Goal: Use online tool/utility: Utilize a website feature to perform a specific function

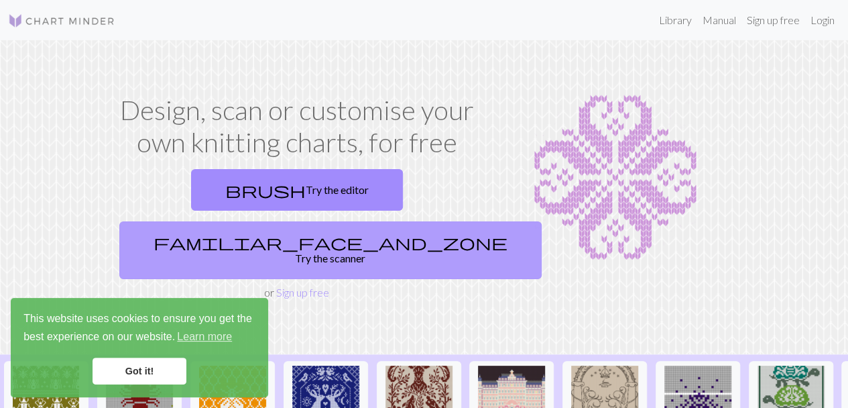
click at [395, 221] on link "familiar_face_and_zone Try the scanner" at bounding box center [330, 250] width 422 height 58
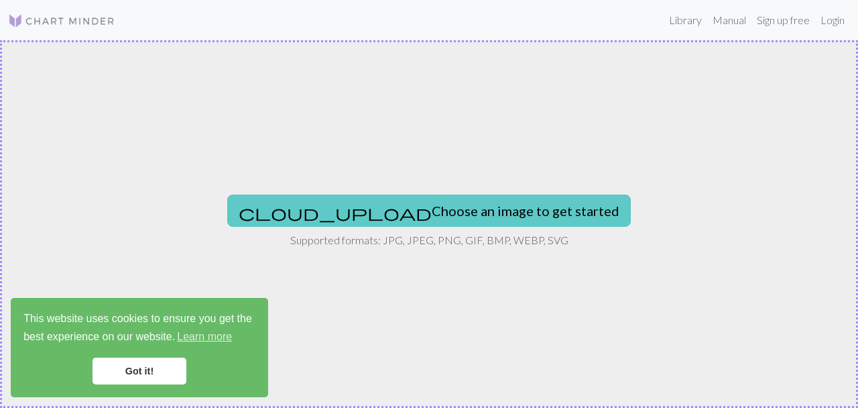
click at [400, 200] on button "cloud_upload Choose an image to get started" at bounding box center [429, 210] width 404 height 32
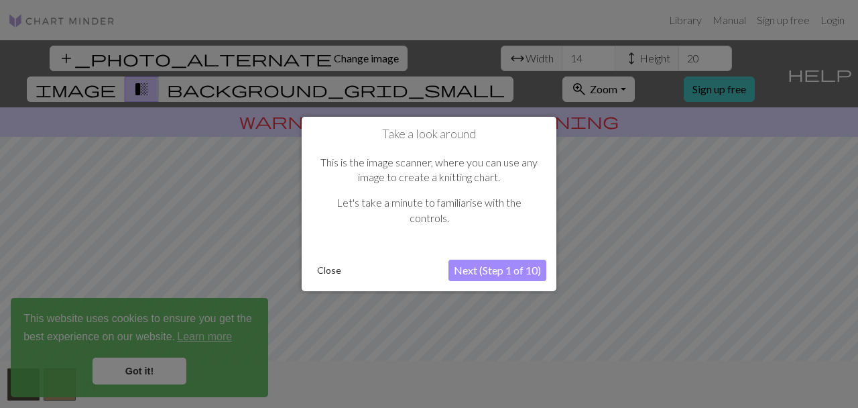
click at [470, 270] on button "Next (Step 1 of 10)" at bounding box center [498, 270] width 98 height 21
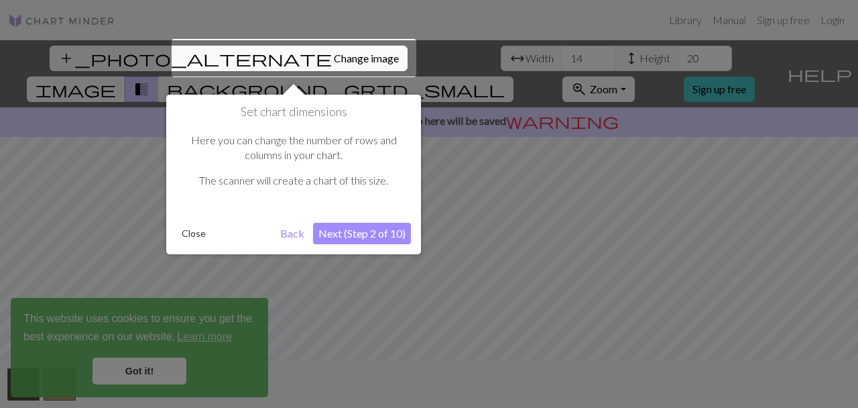
click at [361, 240] on button "Next (Step 2 of 10)" at bounding box center [362, 233] width 98 height 21
click button "Next (Step 3 of 10)"
click button "Next (Step 4 of 10)"
click button "Next (Step 5 of 10)"
click button "Next (Step 6 of 10)"
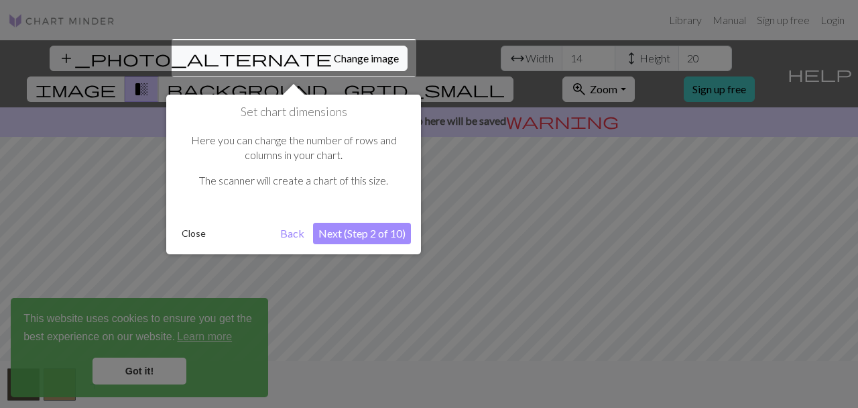
click button "Next (Step 8 of 10)"
click button "Next (Step 9 of 10)"
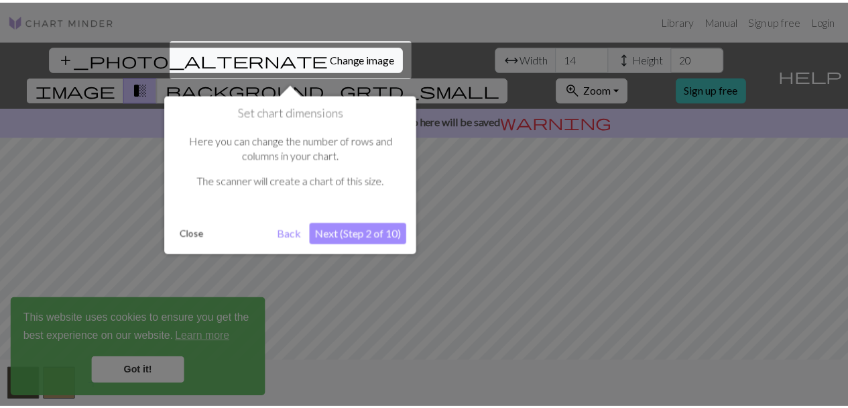
click link "brush Try the editor"
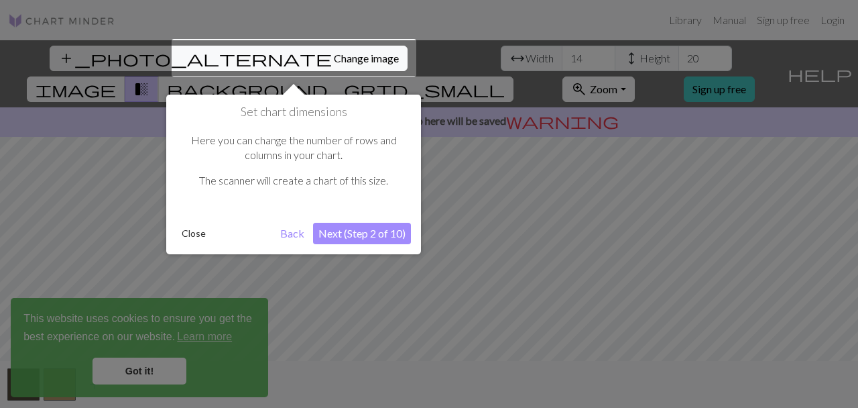
click button "Next (Step 1 of 10)"
click at [172, 77] on div at bounding box center [294, 58] width 245 height 38
click at [139, 374] on div at bounding box center [429, 204] width 858 height 408
click button "Next (Step 5 of 10)"
click at [498, 229] on div at bounding box center [429, 204] width 858 height 408
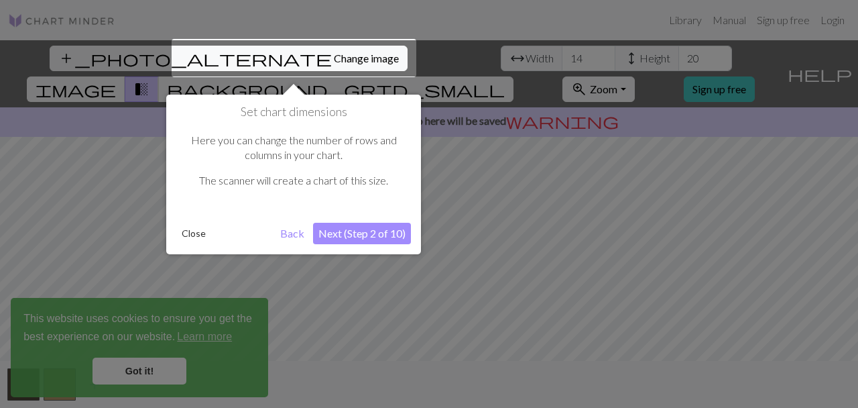
click at [498, 229] on div at bounding box center [429, 204] width 858 height 408
click div "Make sure to join the Chart Minder Ravelry group to leave feedback. Happy knitt…"
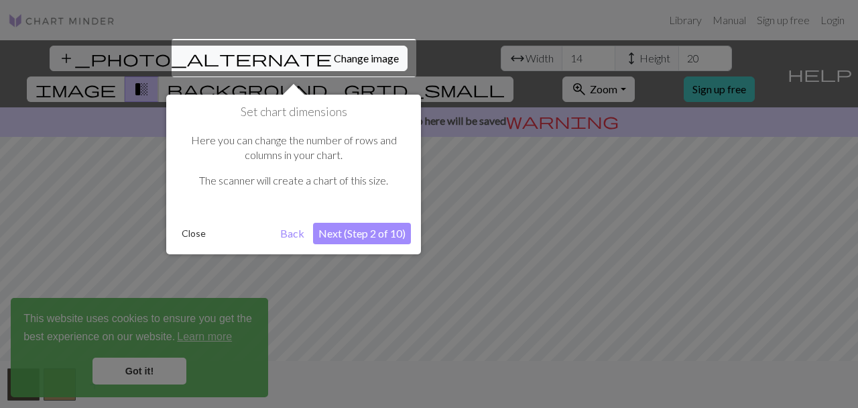
click div "Make sure to join the Chart Minder Ravelry group to leave feedback. Happy knitt…"
click button "Back"
click button "Next (Step 9 of 10)"
click button "Last"
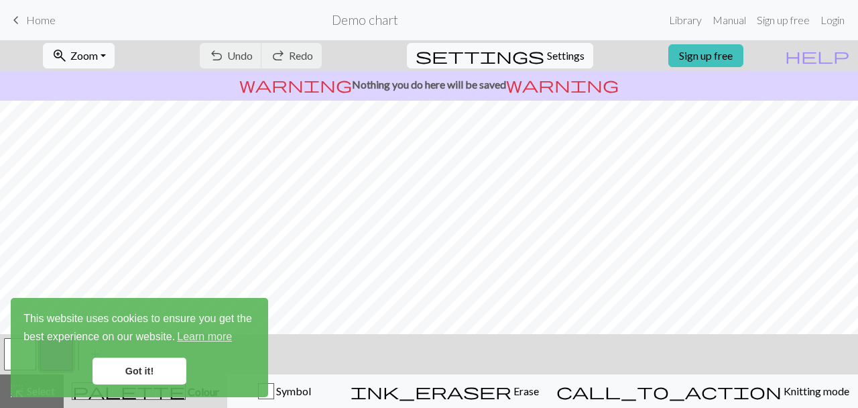
click at [144, 372] on link "Got it!" at bounding box center [140, 370] width 94 height 27
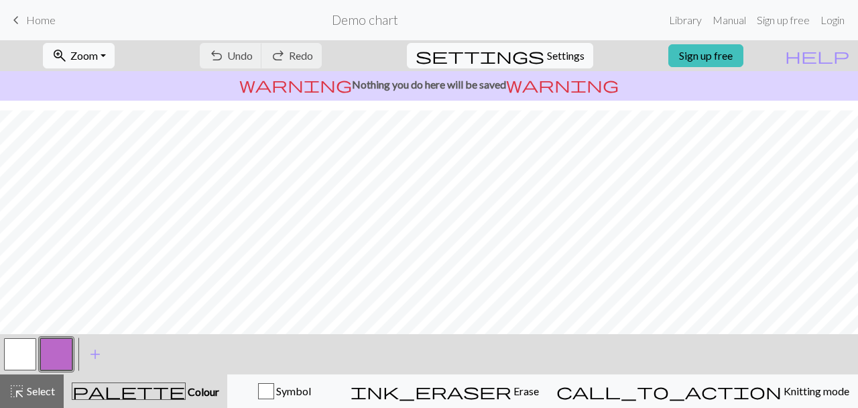
scroll to position [266, 0]
click at [67, 353] on button "button" at bounding box center [56, 354] width 32 height 32
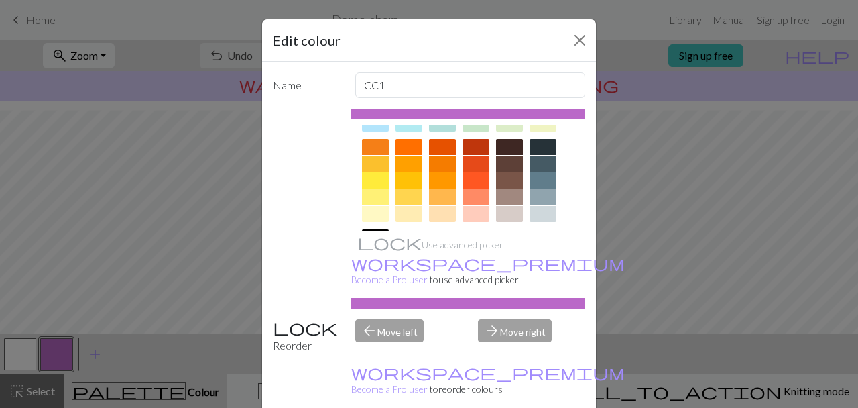
scroll to position [275, 0]
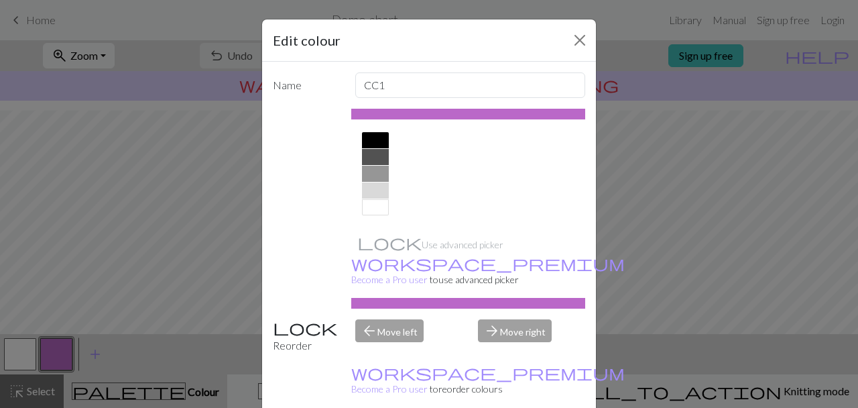
click at [368, 214] on div at bounding box center [375, 207] width 27 height 16
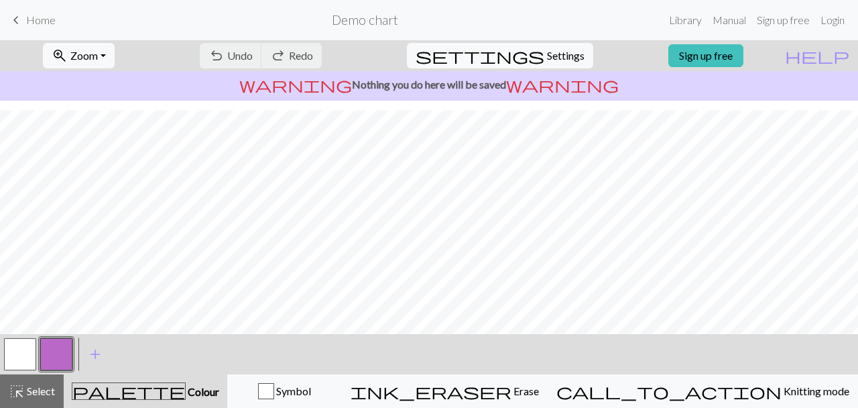
click at [62, 353] on button "button" at bounding box center [56, 354] width 32 height 32
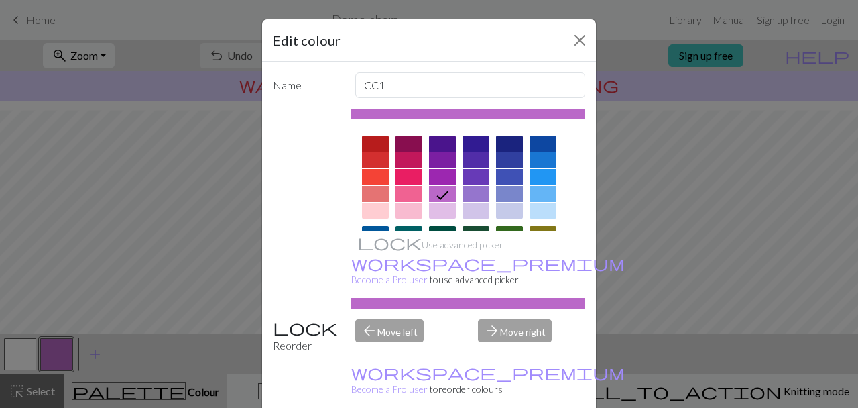
click at [414, 298] on div at bounding box center [468, 303] width 235 height 11
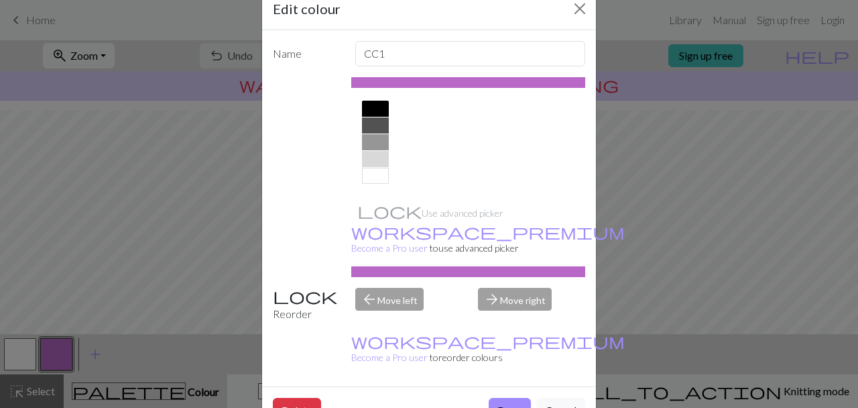
click at [373, 172] on div at bounding box center [375, 176] width 27 height 16
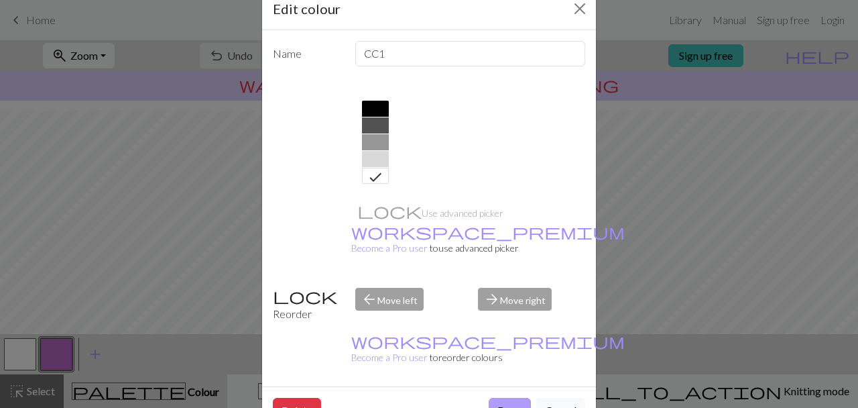
click at [500, 398] on button "Done" at bounding box center [510, 410] width 42 height 25
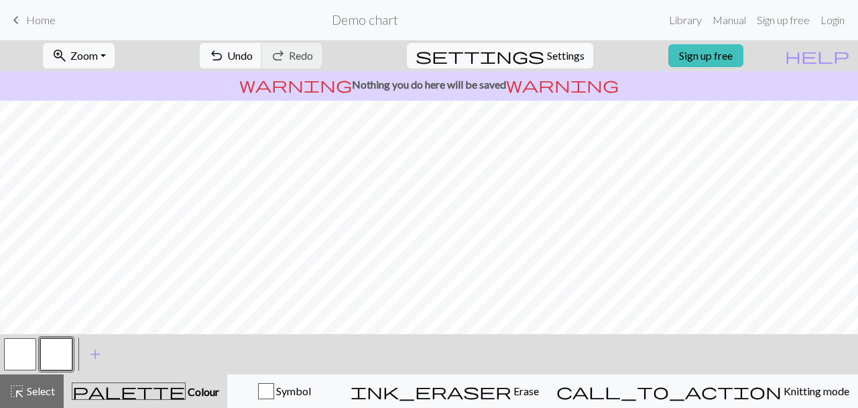
scroll to position [38, 0]
click at [520, 57] on span "settings" at bounding box center [480, 55] width 129 height 19
select select "aran"
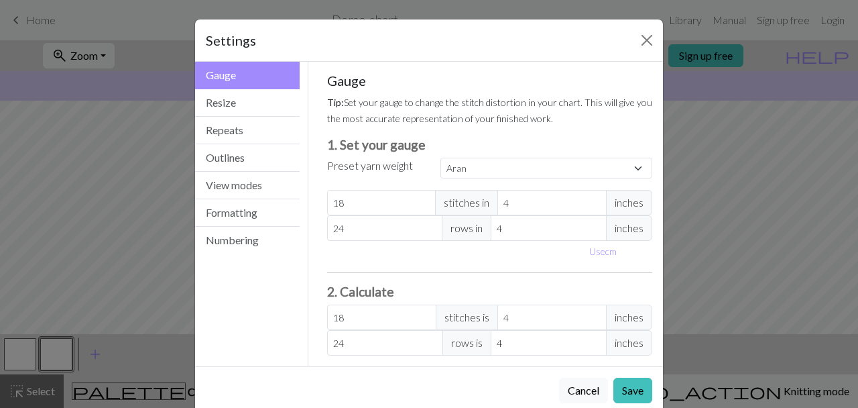
scroll to position [21, 0]
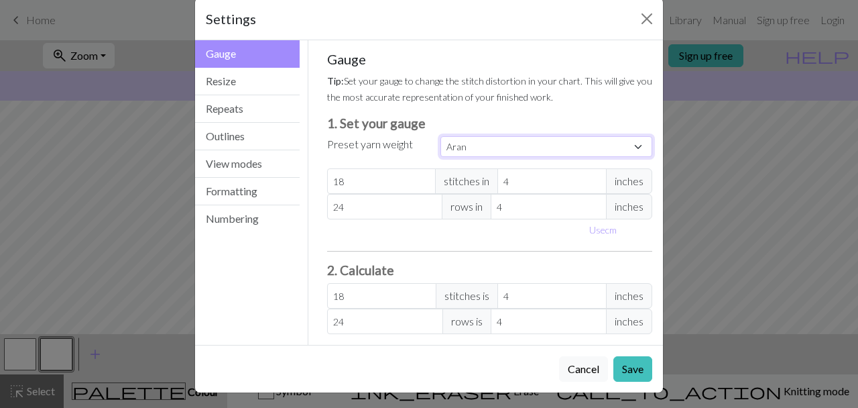
click at [543, 153] on select "Custom Square Lace Light Fingering Fingering Sport Double knit Worsted Aran Bul…" at bounding box center [547, 146] width 212 height 21
click at [484, 77] on small "Tip: Set your gauge to change the stitch distortion in your chart. This will gi…" at bounding box center [489, 88] width 325 height 27
click at [254, 82] on button "Resize" at bounding box center [247, 81] width 105 height 27
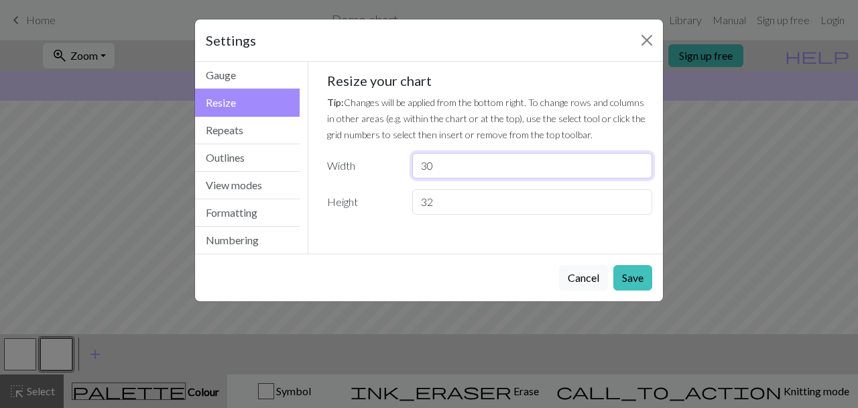
click at [449, 167] on input "30" at bounding box center [532, 165] width 240 height 25
type input "3"
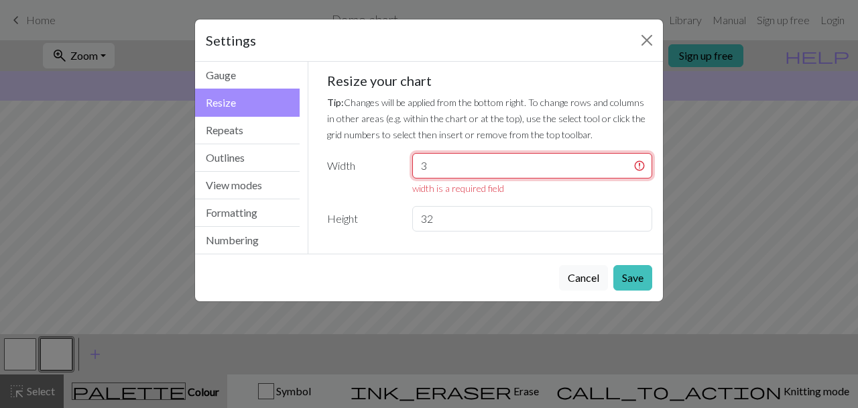
type input "30"
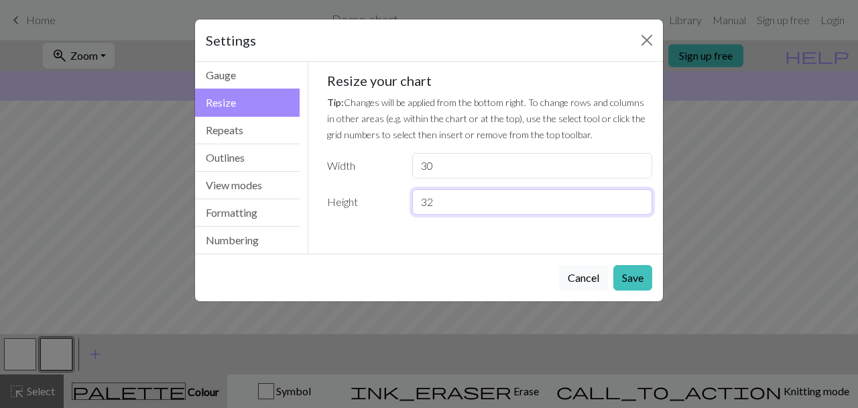
click at [443, 205] on input "32" at bounding box center [532, 201] width 240 height 25
type input "3"
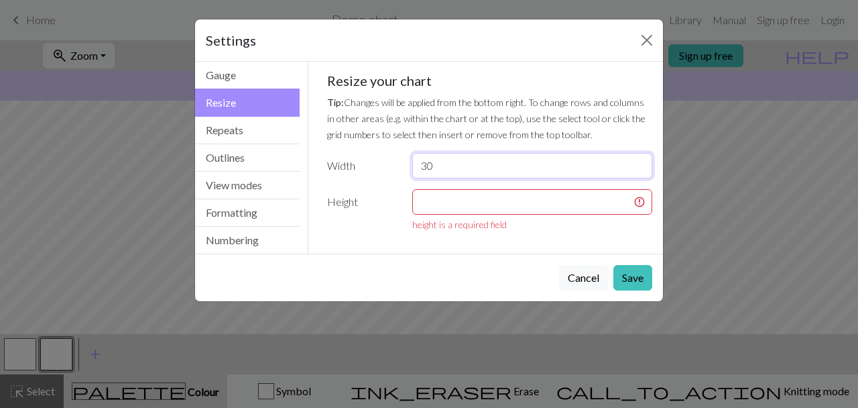
click at [434, 161] on input "30" at bounding box center [532, 165] width 240 height 25
type input "35"
click at [431, 211] on input "number" at bounding box center [532, 201] width 240 height 25
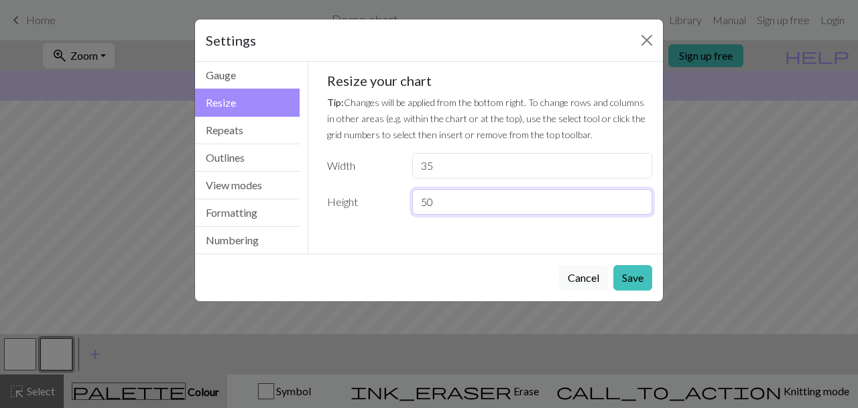
type input "50"
click at [628, 275] on button "Save" at bounding box center [633, 277] width 39 height 25
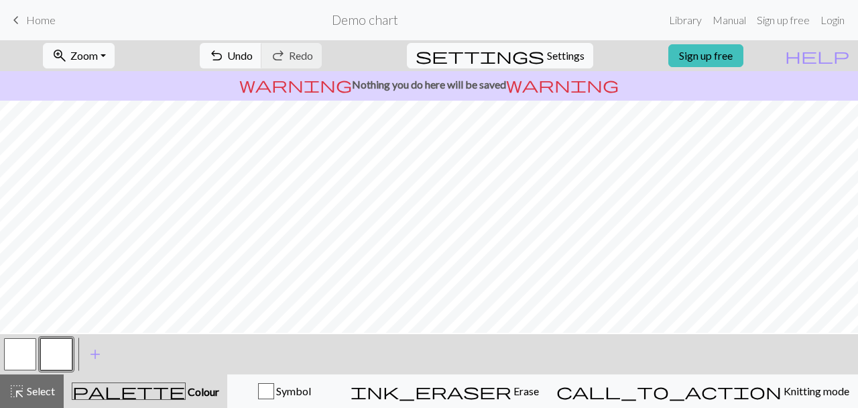
scroll to position [135, 0]
click at [30, 359] on button "button" at bounding box center [20, 354] width 32 height 32
click at [32, 356] on button "button" at bounding box center [20, 354] width 32 height 32
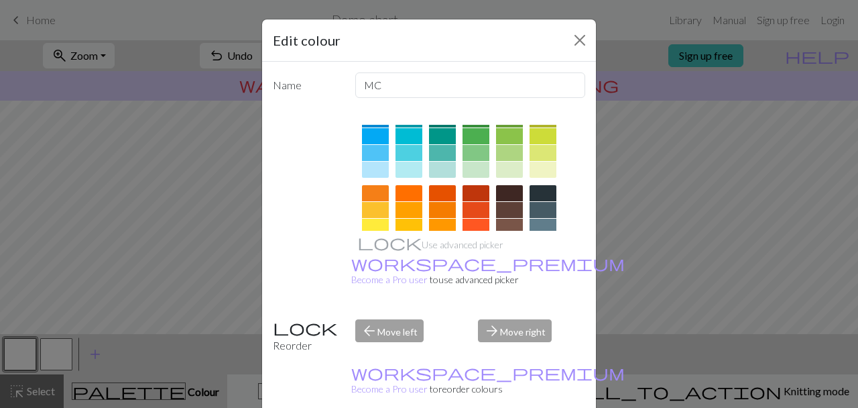
scroll to position [166, 0]
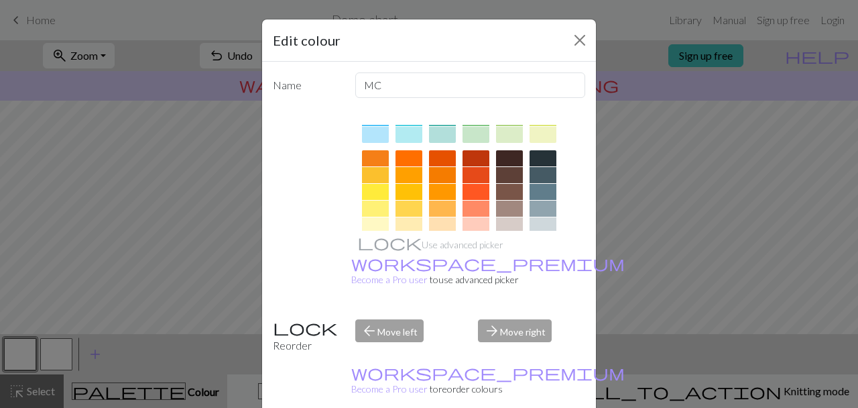
click at [530, 162] on div at bounding box center [543, 158] width 27 height 16
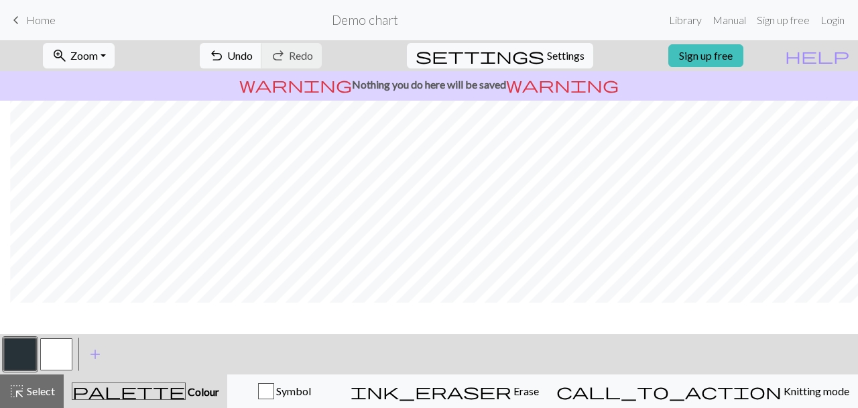
scroll to position [0, 10]
click at [95, 353] on span "add" at bounding box center [95, 354] width 16 height 19
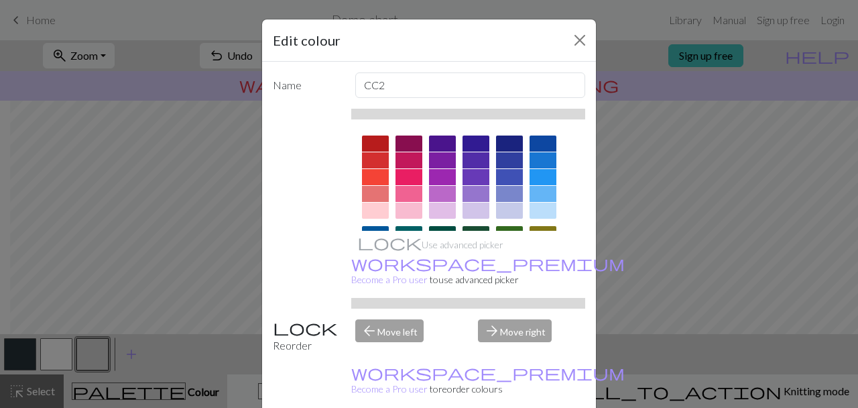
click at [39, 355] on div "Edit colour Name CC2 Use advanced picker workspace_premium Become a Pro user to…" at bounding box center [429, 204] width 858 height 408
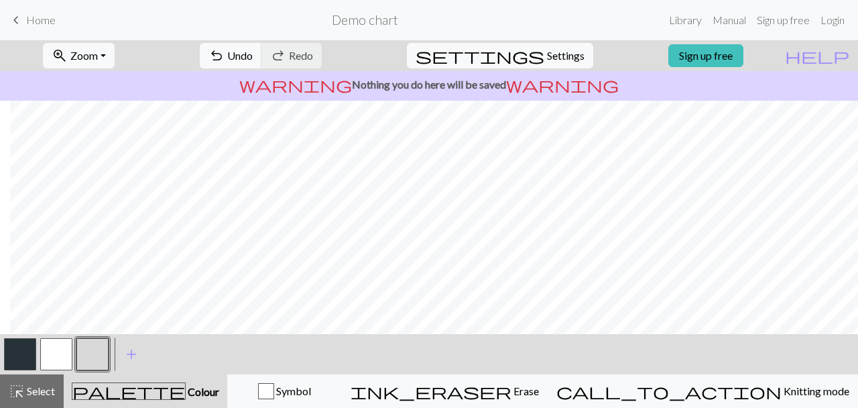
click at [51, 358] on button "button" at bounding box center [56, 354] width 32 height 32
click at [59, 355] on button "button" at bounding box center [56, 354] width 32 height 32
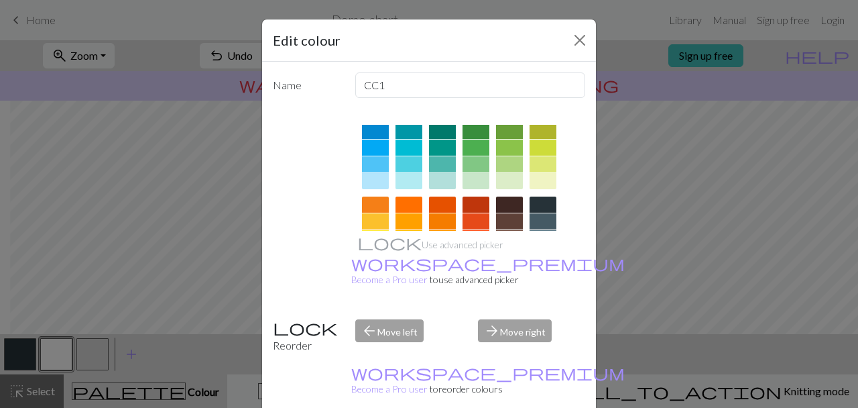
scroll to position [121, 0]
click at [532, 206] on div at bounding box center [543, 204] width 27 height 16
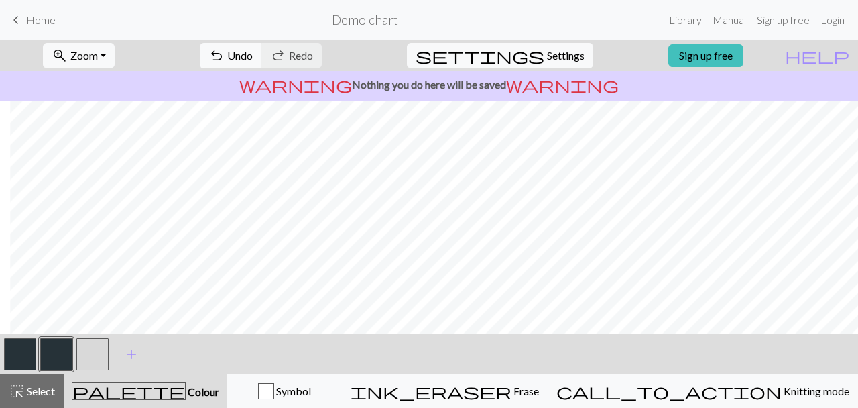
click at [90, 356] on button "button" at bounding box center [92, 354] width 32 height 32
click at [99, 359] on button "button" at bounding box center [92, 354] width 32 height 32
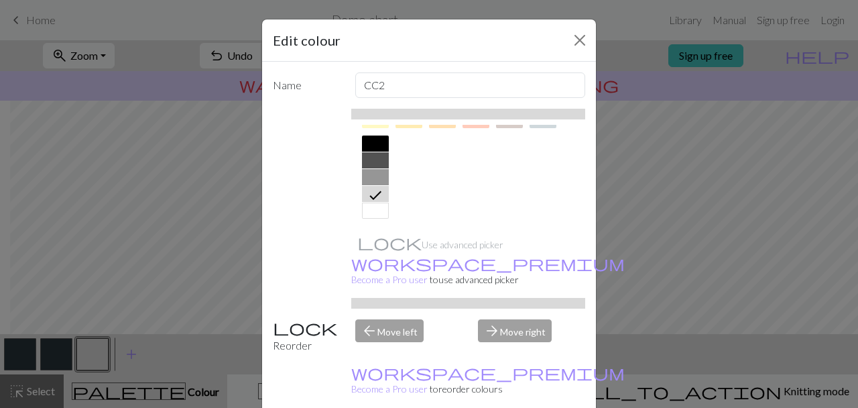
scroll to position [272, 0]
click at [374, 209] on div at bounding box center [375, 210] width 27 height 16
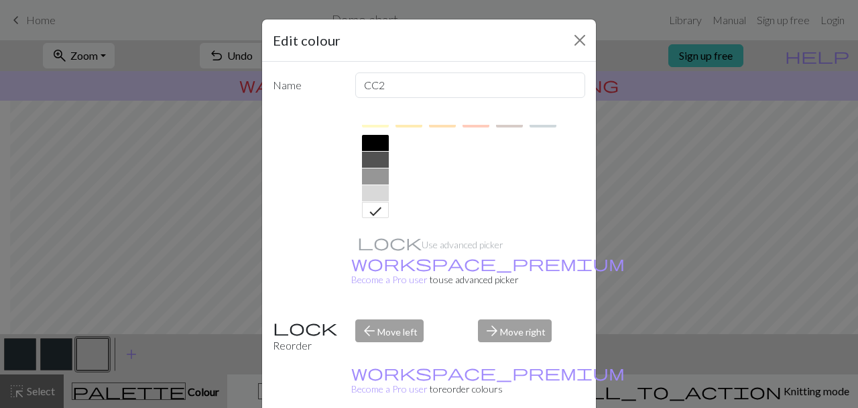
click at [219, 160] on div "Edit colour Name CC2 Use advanced picker workspace_premium Become a Pro user to…" at bounding box center [429, 204] width 858 height 408
